Goal: Transaction & Acquisition: Subscribe to service/newsletter

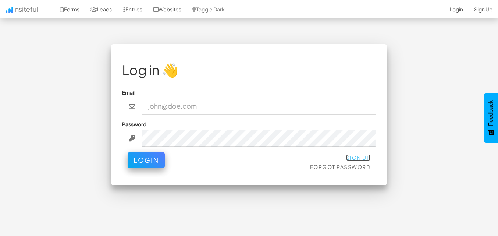
click at [367, 159] on link "Sign Up" at bounding box center [358, 157] width 25 height 7
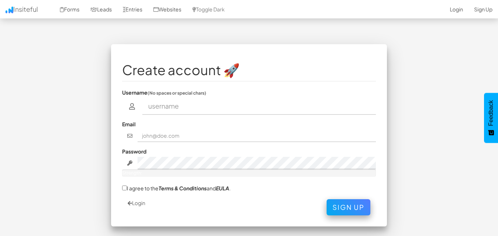
click at [240, 109] on input "text" at bounding box center [259, 106] width 234 height 17
type input "ashwani tiwari"
click at [211, 129] on div "Email" at bounding box center [249, 131] width 254 height 22
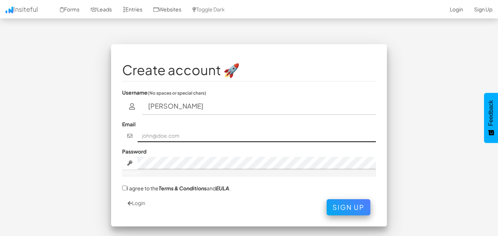
click at [208, 132] on input "text" at bounding box center [257, 136] width 239 height 13
type input "tiwariashwani60@gmail.com"
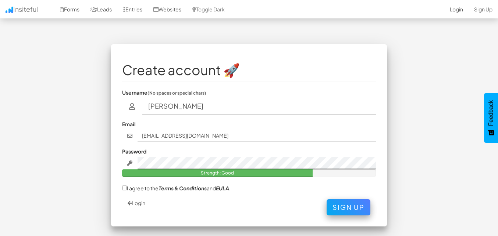
scroll to position [27, 0]
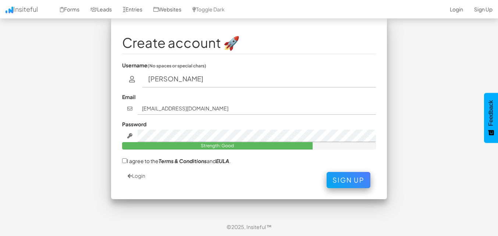
click at [135, 159] on label "I agree to the Terms & Conditions and EULA ." at bounding box center [176, 161] width 109 height 8
click at [127, 159] on input "I agree to the Terms & Conditions and EULA ." at bounding box center [124, 160] width 5 height 5
checkbox input "true"
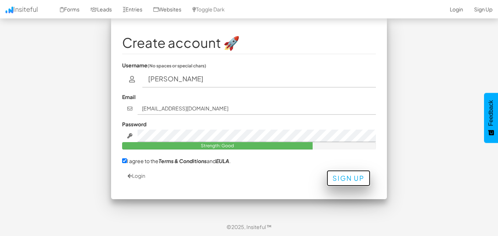
click at [344, 179] on button "Sign Up" at bounding box center [349, 178] width 44 height 16
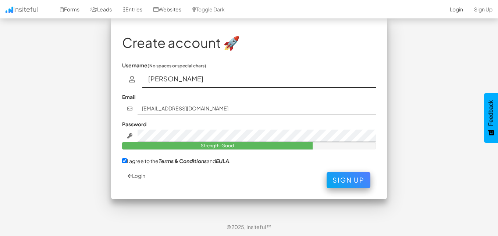
drag, startPoint x: 200, startPoint y: 81, endPoint x: 173, endPoint y: 84, distance: 26.7
click at [173, 84] on input "ashwani tiwari" at bounding box center [259, 79] width 234 height 17
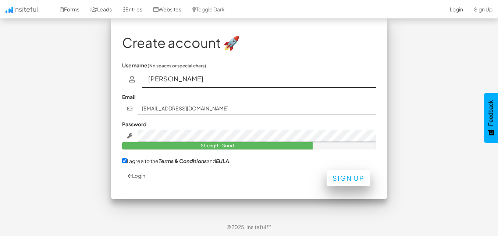
type input "ashwani"
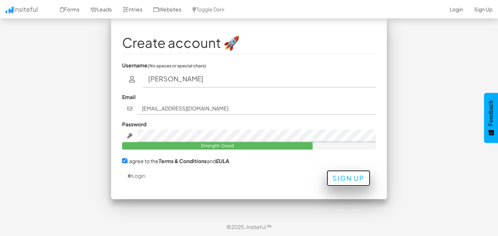
click at [339, 176] on button "Sign Up" at bounding box center [349, 178] width 44 height 16
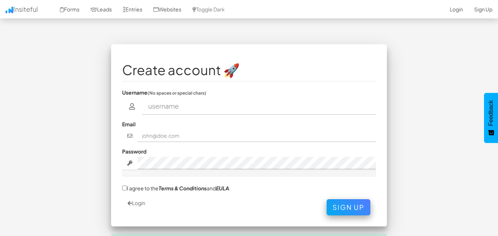
click at [207, 112] on input "text" at bounding box center [259, 106] width 234 height 17
drag, startPoint x: 200, startPoint y: 103, endPoint x: 174, endPoint y: 106, distance: 25.3
click at [174, 106] on input "ashwani tiwari" at bounding box center [259, 106] width 234 height 17
type input "ashwani7001"
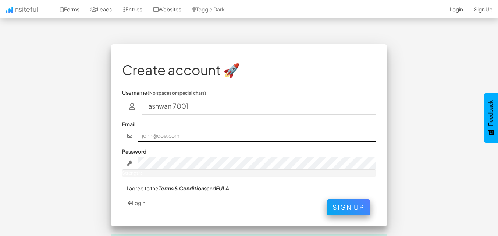
click at [184, 131] on input "text" at bounding box center [257, 136] width 239 height 13
type input "tiwariashwani60@gmail.com"
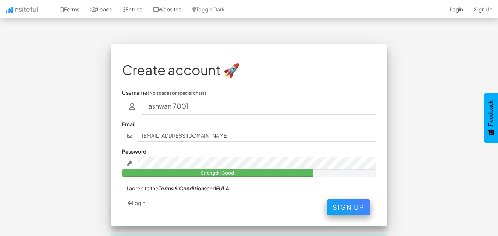
scroll to position [54, 0]
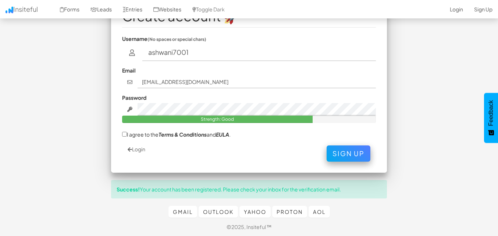
click at [160, 135] on label "I agree to the Terms & Conditions and EULA ." at bounding box center [176, 134] width 109 height 8
click at [127, 135] on input "I agree to the Terms & Conditions and EULA ." at bounding box center [124, 134] width 5 height 5
checkbox input "true"
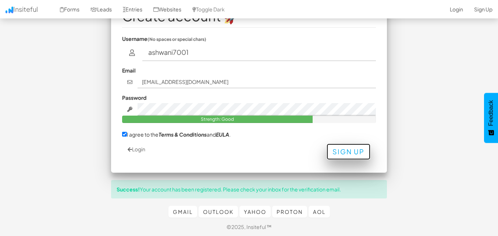
click at [340, 154] on button "Sign Up" at bounding box center [349, 152] width 44 height 16
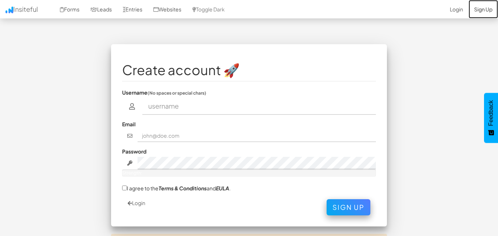
click at [487, 6] on link "Sign Up" at bounding box center [483, 9] width 29 height 18
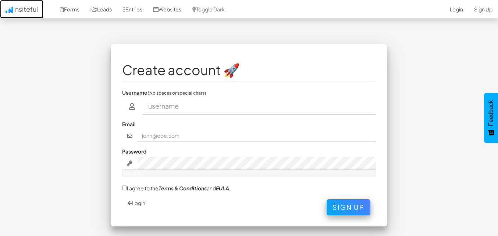
click at [24, 7] on link "Insiteful" at bounding box center [21, 9] width 43 height 18
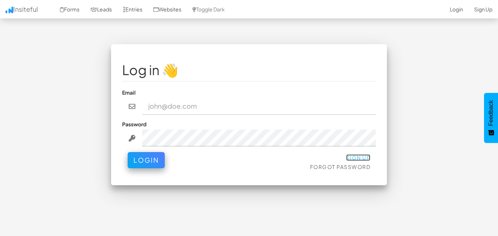
click at [367, 160] on link "Sign Up" at bounding box center [358, 157] width 25 height 7
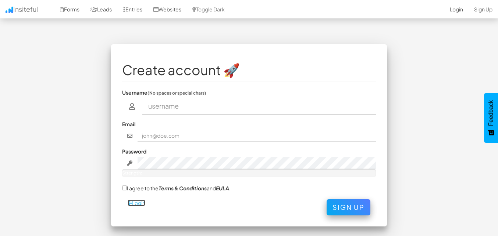
click at [131, 202] on icon at bounding box center [130, 203] width 4 height 5
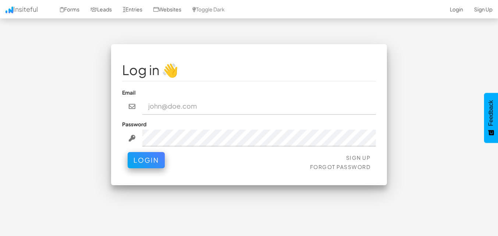
click at [202, 108] on input "email" at bounding box center [259, 106] width 234 height 17
type input "tiwariashwani60@gmail.com"
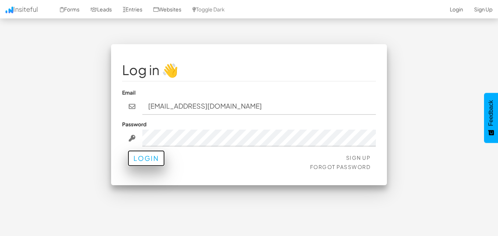
click at [154, 155] on button "Login" at bounding box center [146, 158] width 37 height 16
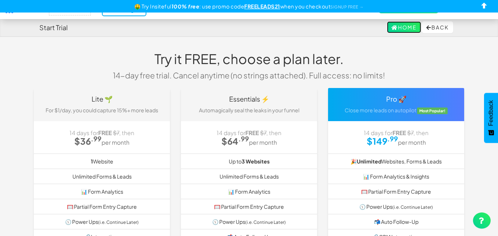
click at [392, 27] on icon at bounding box center [395, 27] width 7 height 5
click at [481, 8] on input "checkbox" at bounding box center [484, 6] width 11 height 11
checkbox input "true"
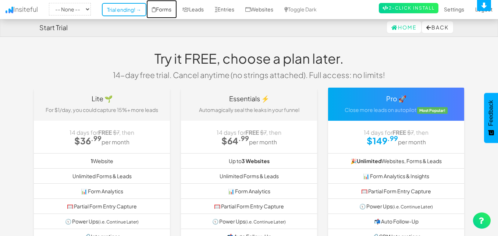
click at [169, 8] on link "Forms" at bounding box center [162, 9] width 31 height 18
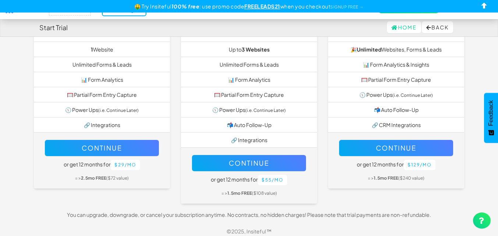
scroll to position [112, 0]
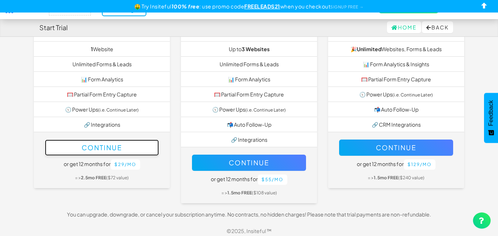
click at [124, 143] on button "Continue" at bounding box center [102, 148] width 114 height 16
